Goal: Information Seeking & Learning: Learn about a topic

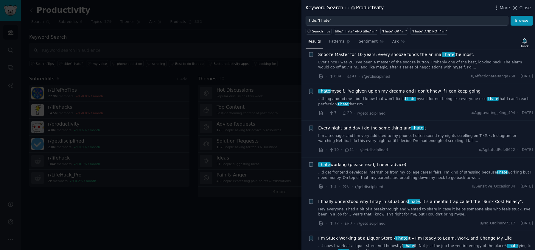
scroll to position [86, 0]
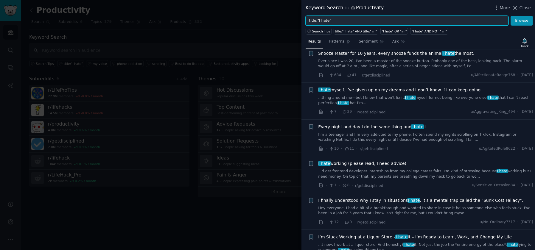
click at [329, 21] on input "title:"I hate"" at bounding box center [406, 21] width 203 height 10
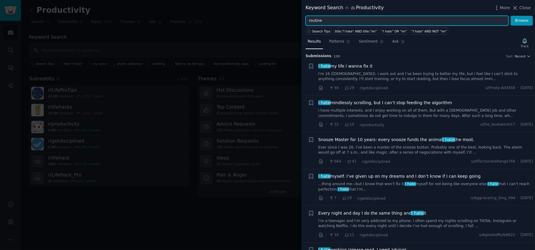
click at [510, 16] on button "Browse" at bounding box center [521, 21] width 22 height 10
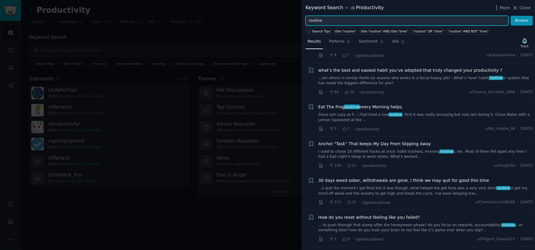
scroll to position [401, 0]
type input "r"
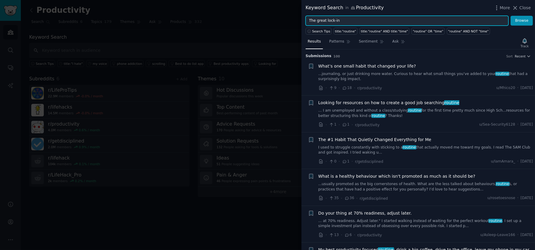
type input "The great lock-in"
click at [510, 16] on button "Browse" at bounding box center [521, 21] width 22 height 10
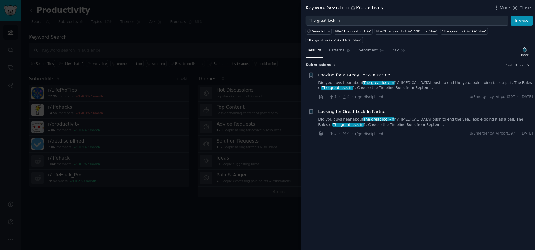
click at [369, 109] on span "Looking for Great Lock-In Partner" at bounding box center [352, 112] width 69 height 6
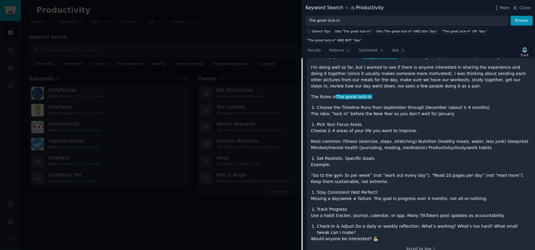
scroll to position [128, 0]
